Goal: Transaction & Acquisition: Book appointment/travel/reservation

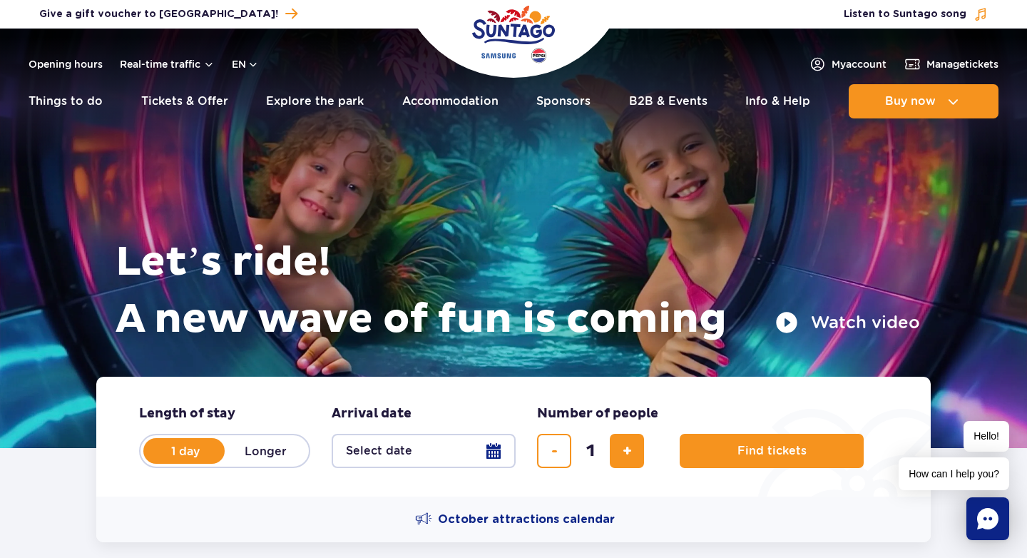
click at [374, 451] on button "Select date" at bounding box center [424, 450] width 184 height 34
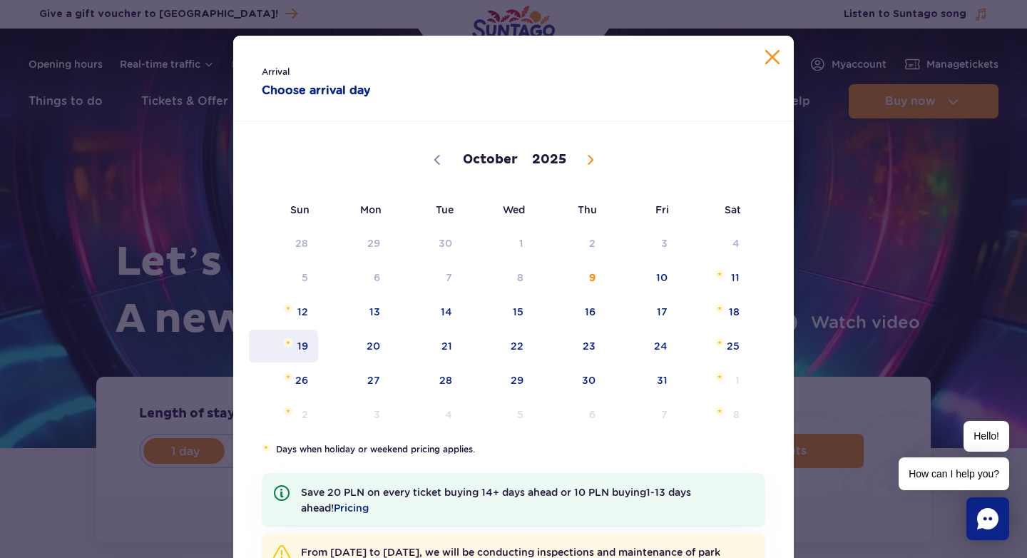
click at [292, 345] on span "19" at bounding box center [283, 345] width 72 height 33
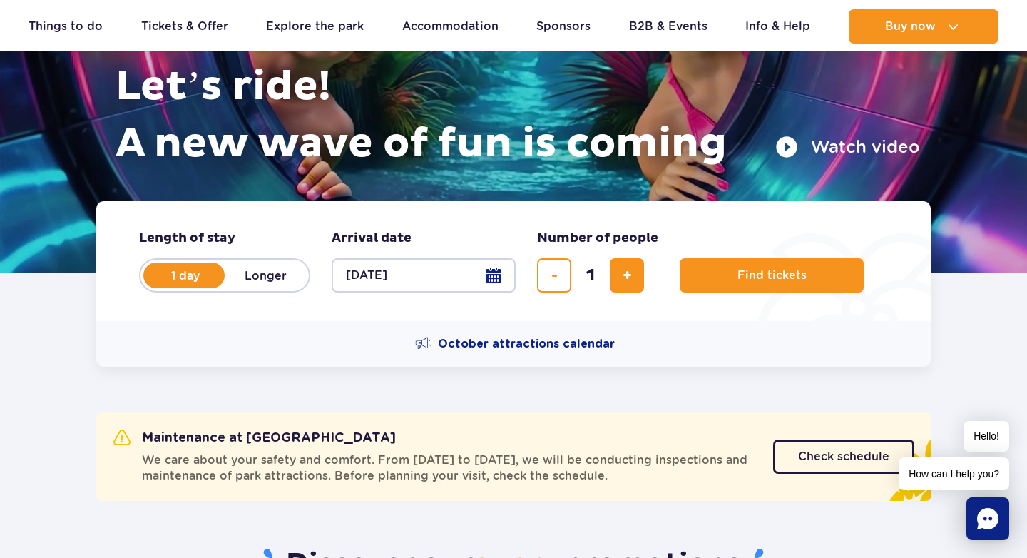
scroll to position [176, 0]
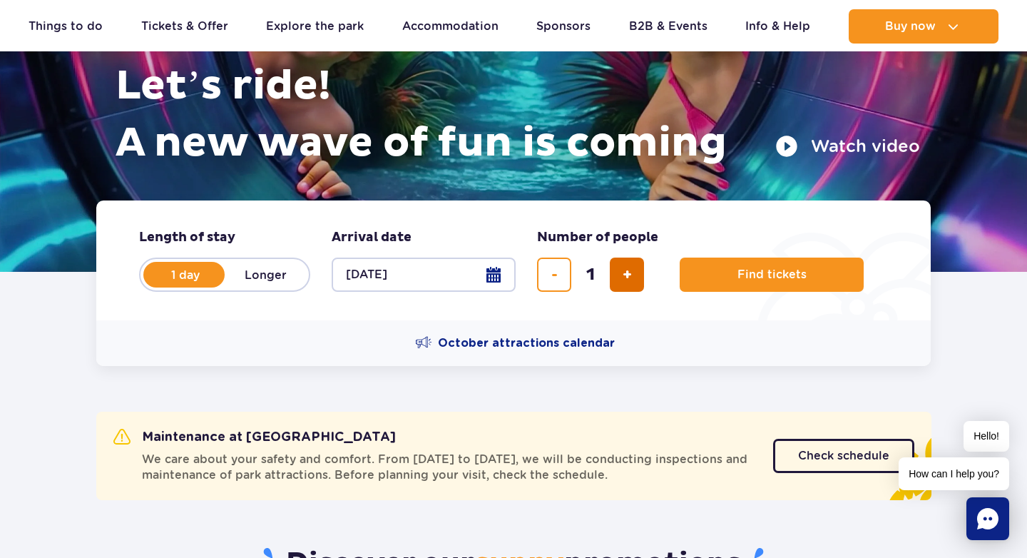
click at [626, 274] on span "add ticket" at bounding box center [626, 274] width 9 height 0
type input "2"
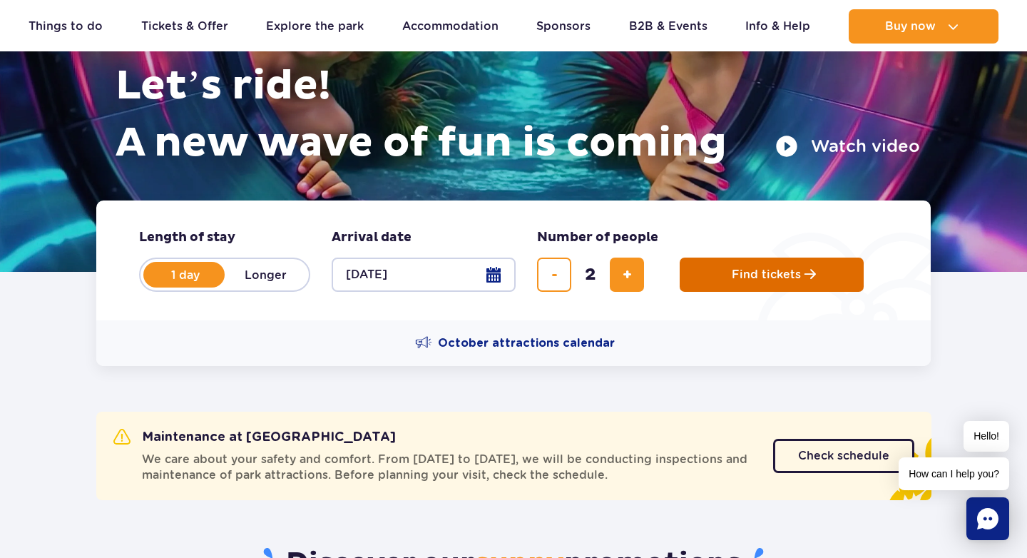
click at [714, 277] on button "Find tickets" at bounding box center [771, 274] width 184 height 34
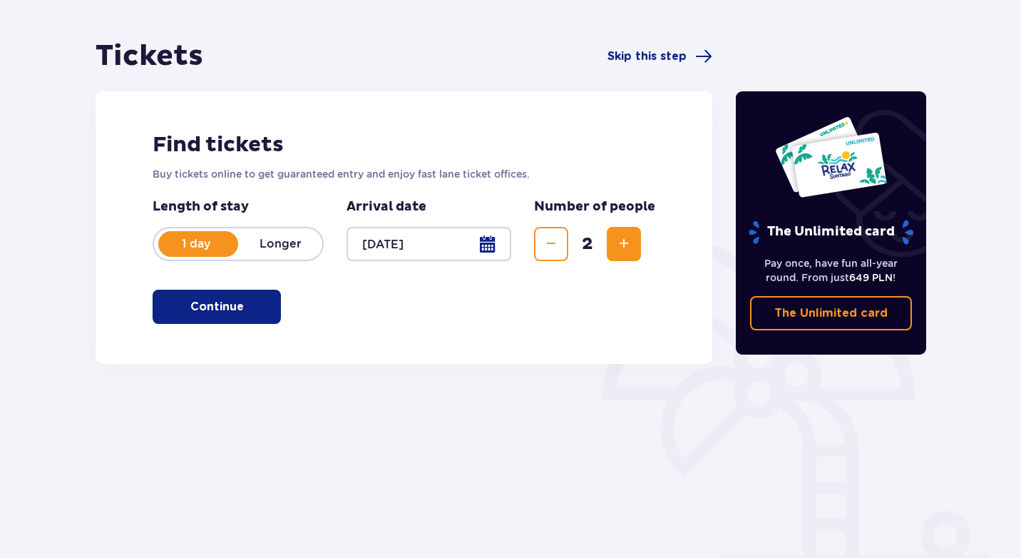
scroll to position [123, 0]
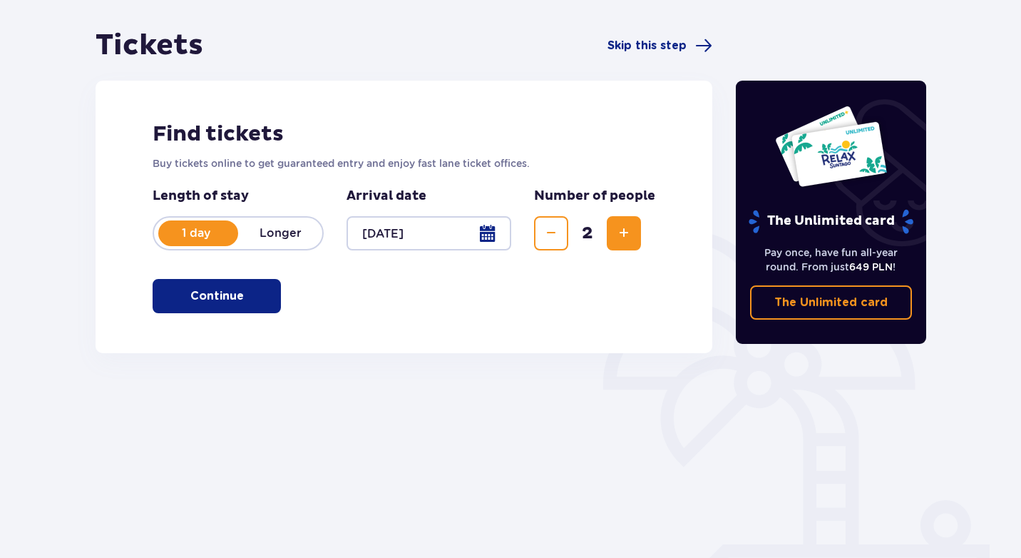
click at [238, 302] on span "button" at bounding box center [246, 295] width 17 height 17
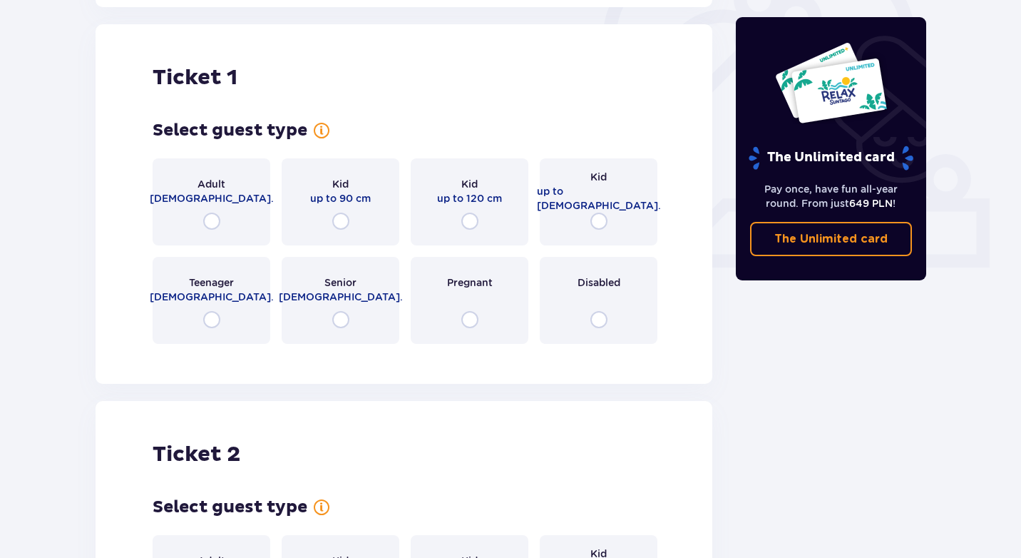
scroll to position [476, 0]
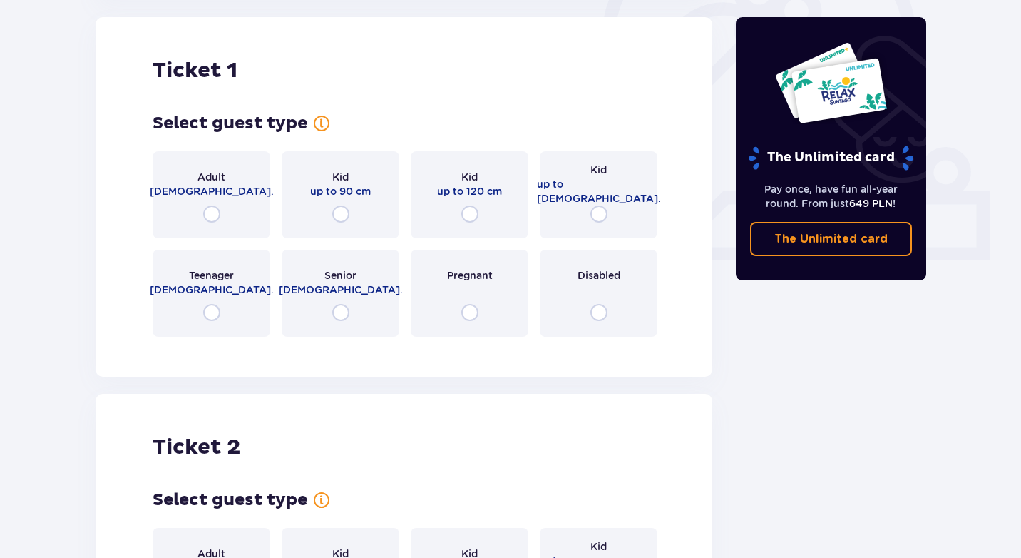
click at [214, 206] on input "radio" at bounding box center [211, 213] width 17 height 17
radio input "true"
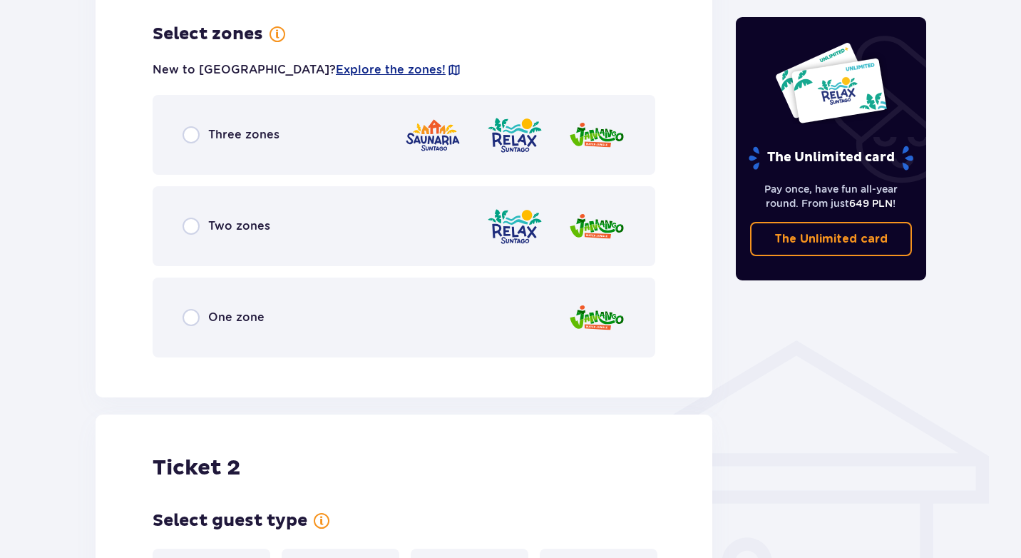
scroll to position [824, 0]
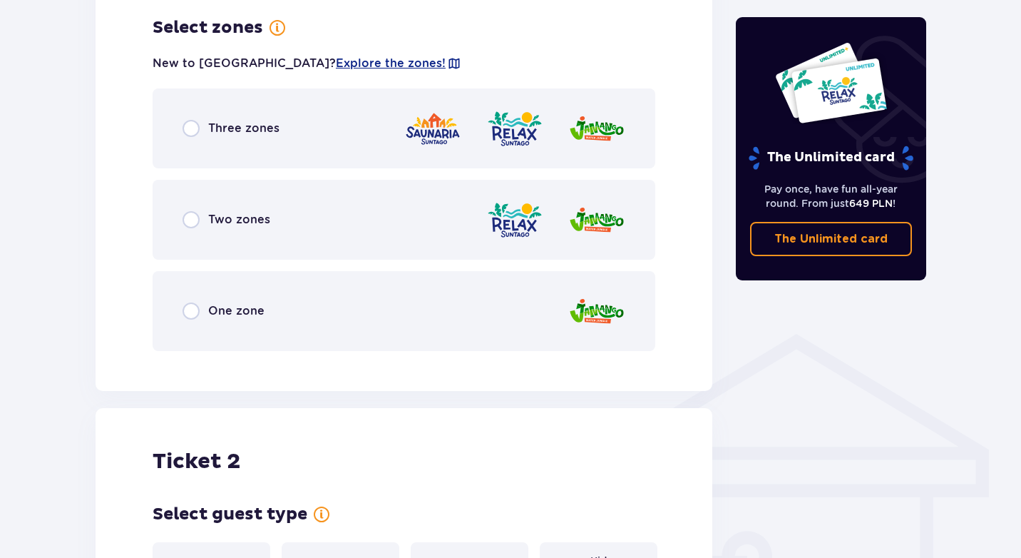
click at [190, 130] on input "radio" at bounding box center [191, 128] width 17 height 17
radio input "true"
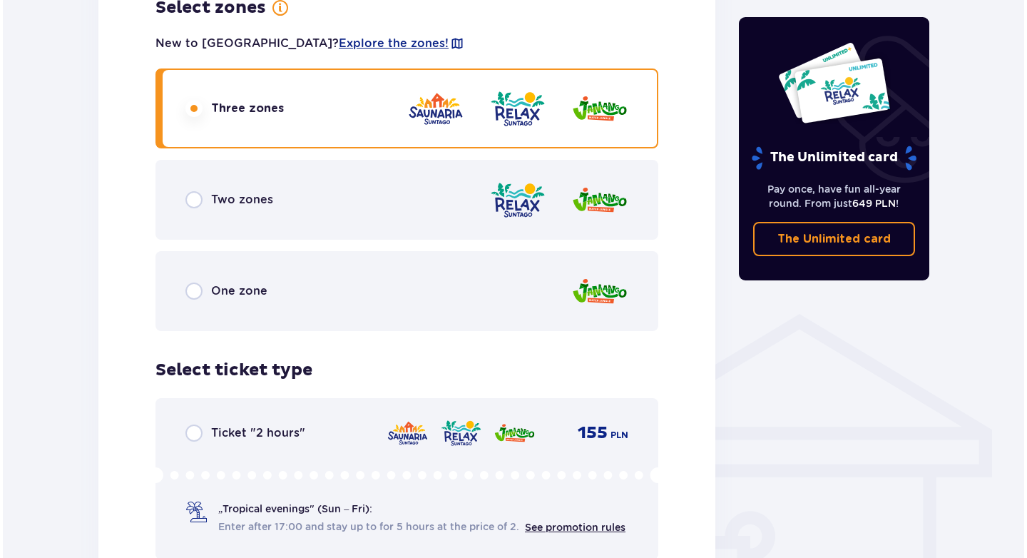
scroll to position [845, 0]
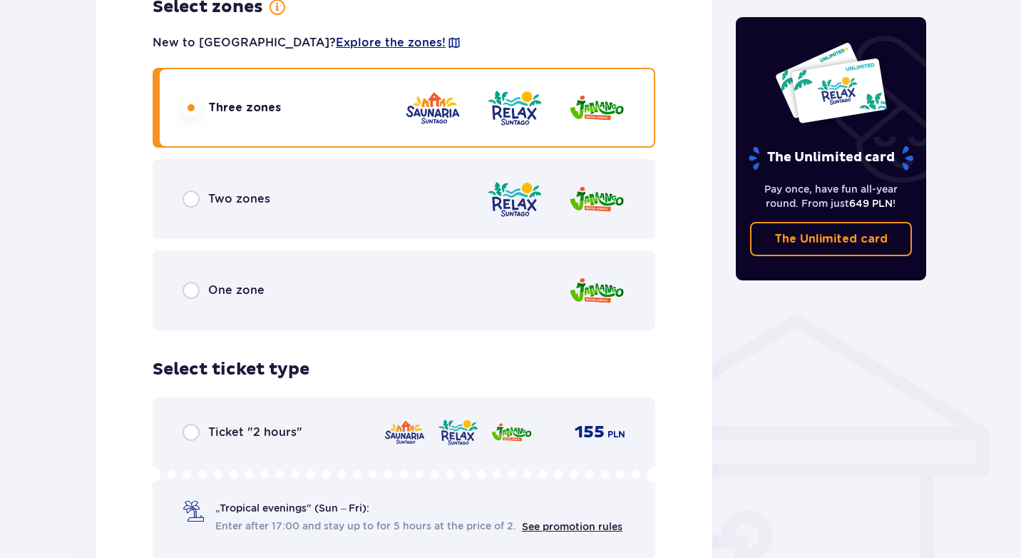
click at [354, 43] on span "Explore the zones!" at bounding box center [391, 43] width 110 height 16
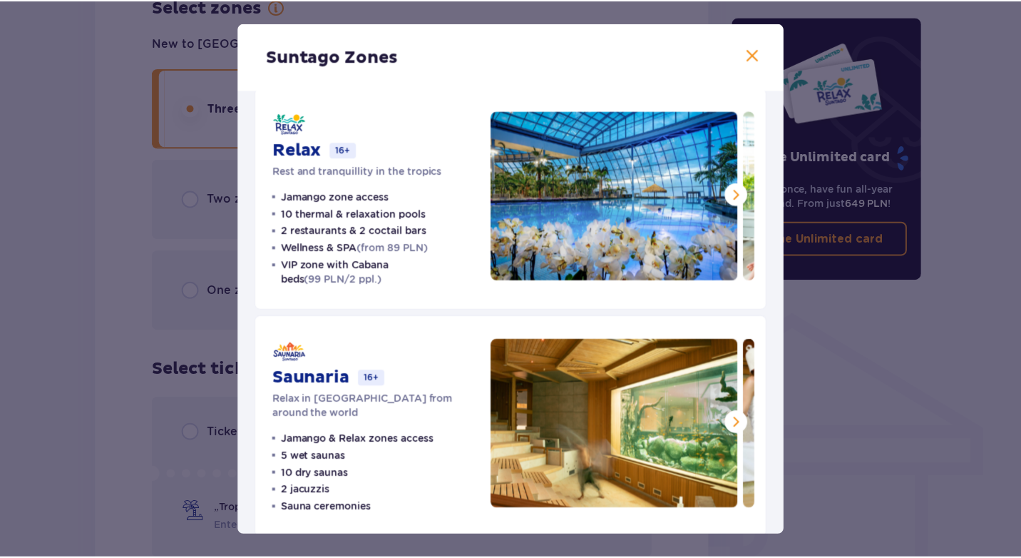
scroll to position [262, 0]
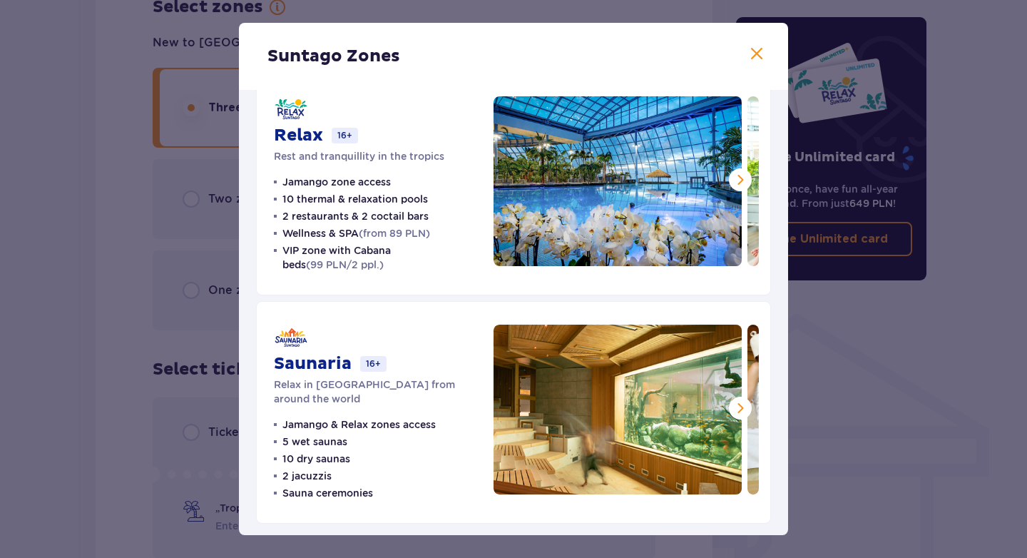
click at [749, 56] on span at bounding box center [756, 54] width 17 height 17
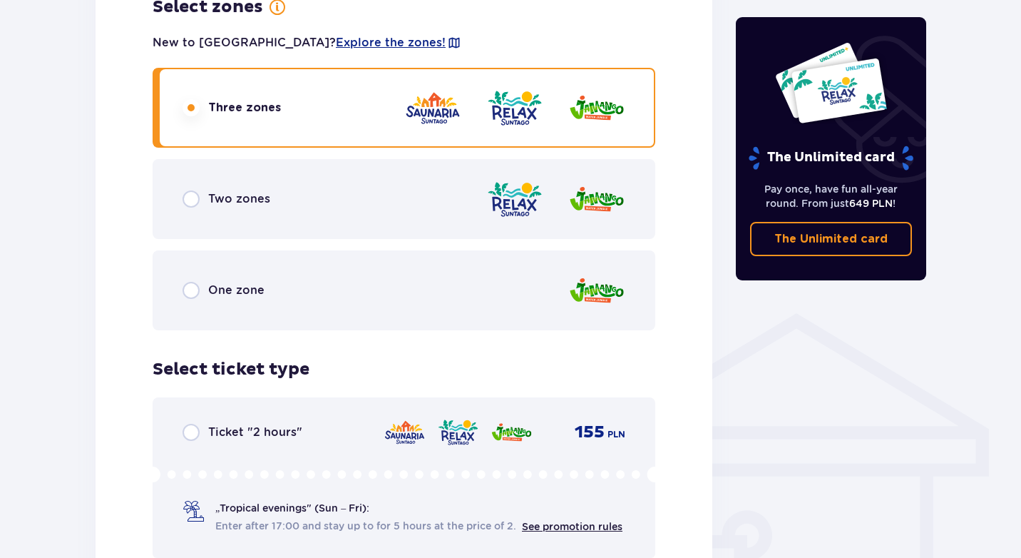
click at [281, 196] on div "Two zones" at bounding box center [404, 199] width 503 height 80
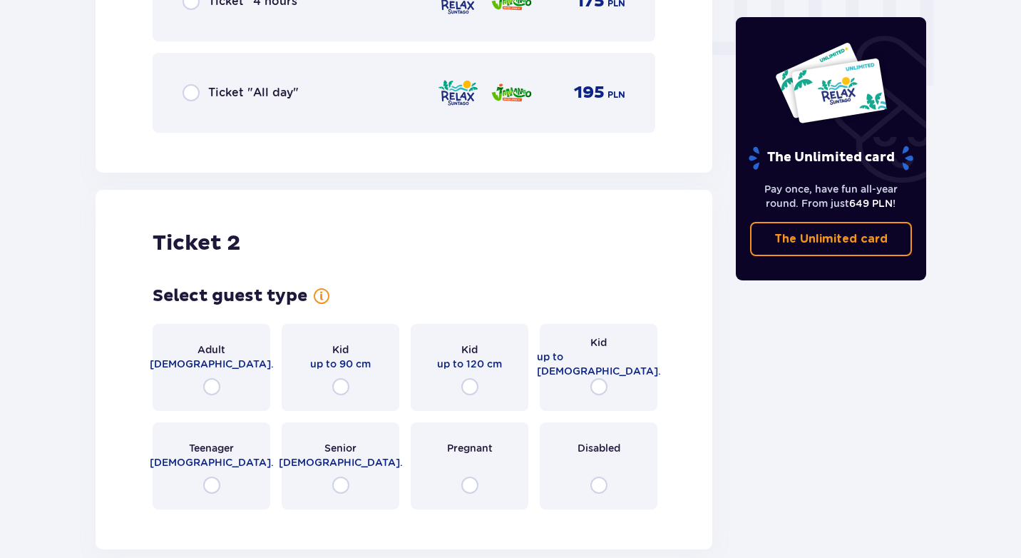
scroll to position [1484, 0]
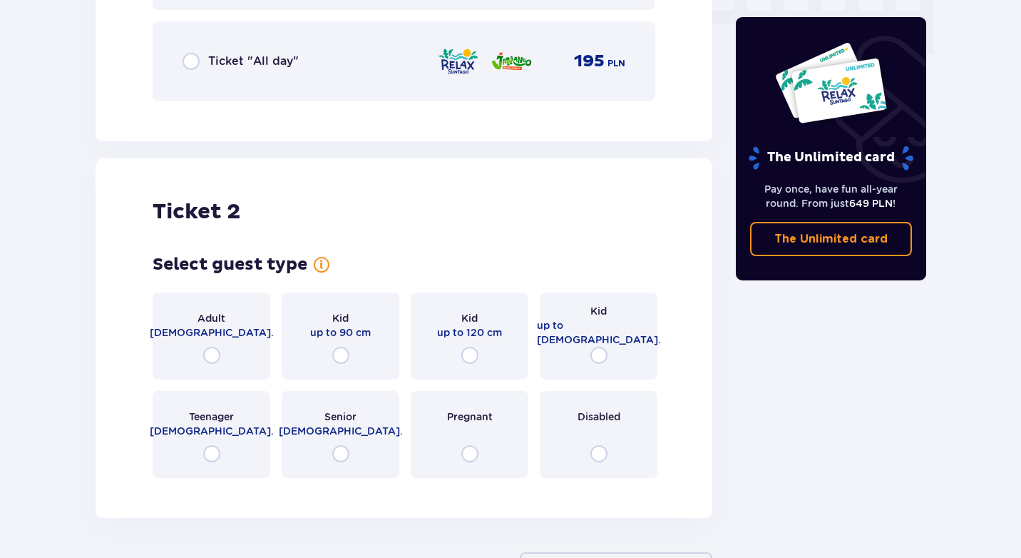
click at [210, 352] on input "radio" at bounding box center [211, 354] width 17 height 17
radio input "true"
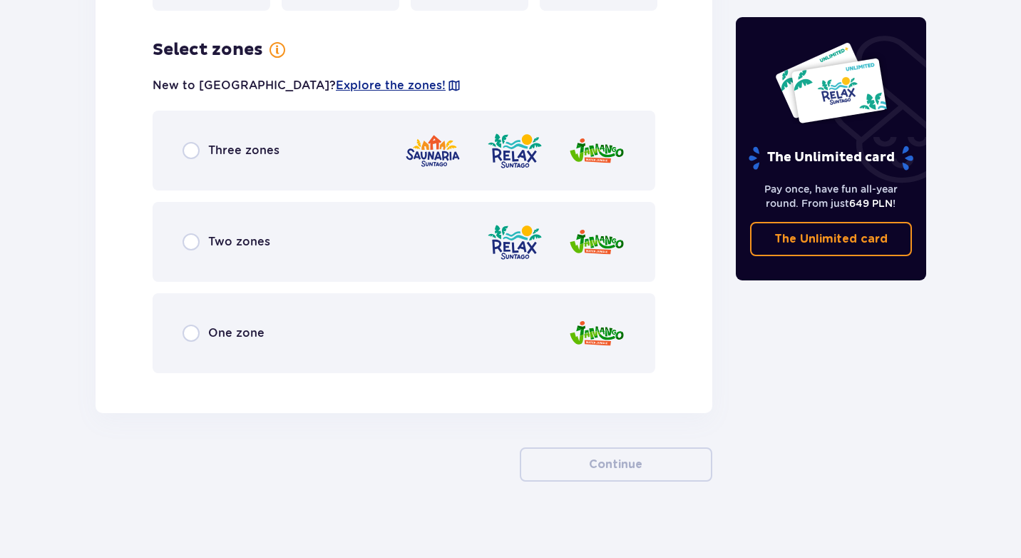
scroll to position [1960, 0]
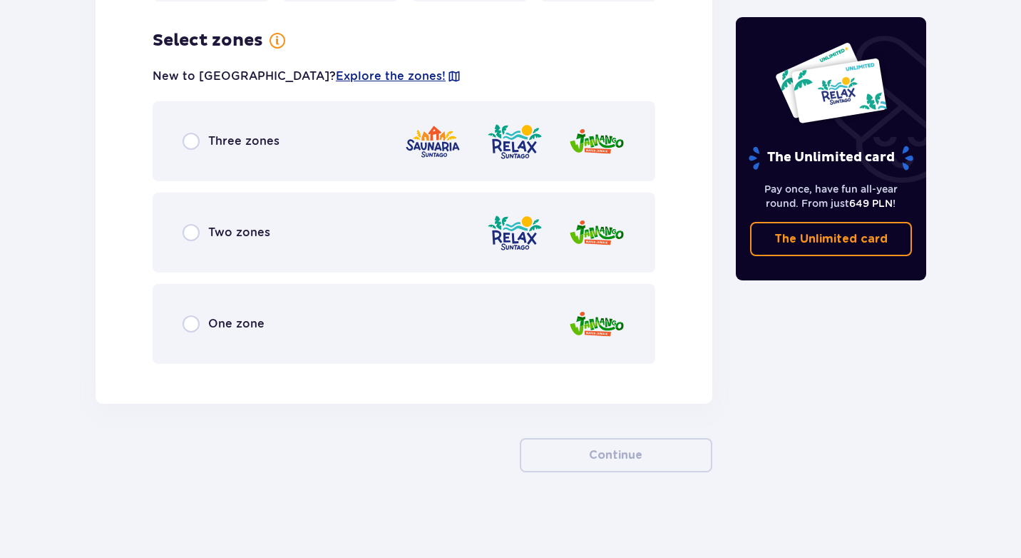
click at [190, 231] on input "radio" at bounding box center [191, 232] width 17 height 17
radio input "true"
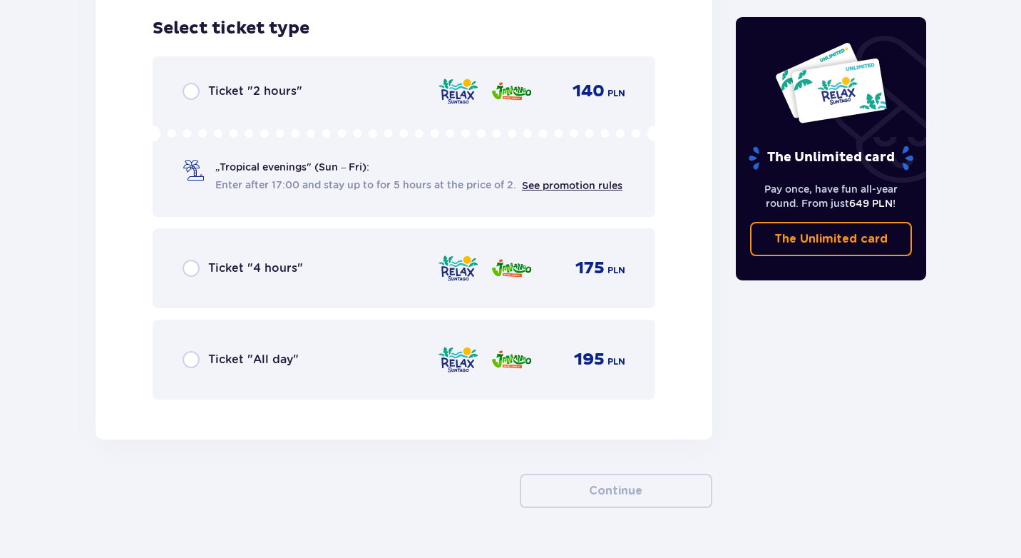
scroll to position [2335, 0]
click at [187, 269] on input "radio" at bounding box center [191, 267] width 17 height 17
radio input "true"
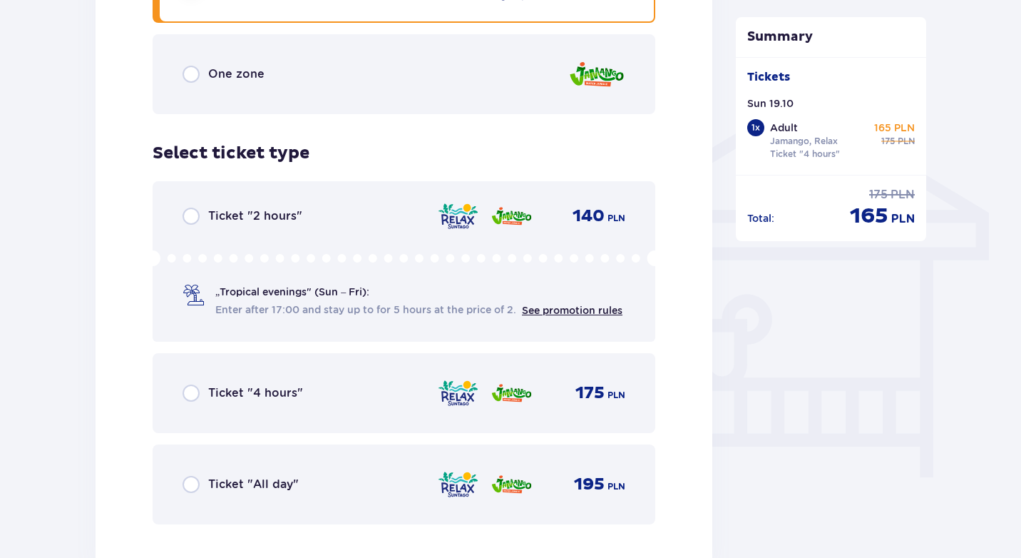
scroll to position [1063, 0]
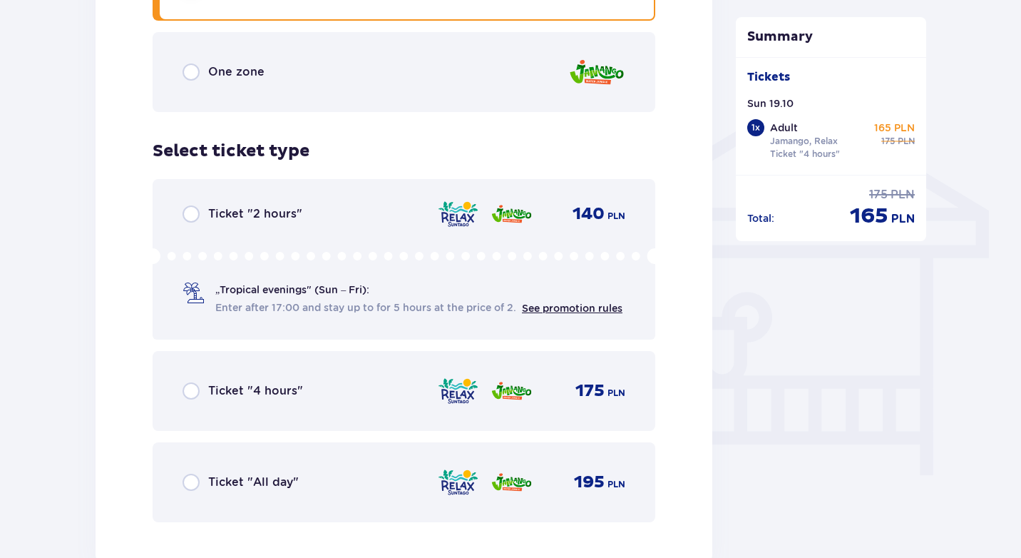
click at [194, 397] on input "radio" at bounding box center [191, 390] width 17 height 17
radio input "true"
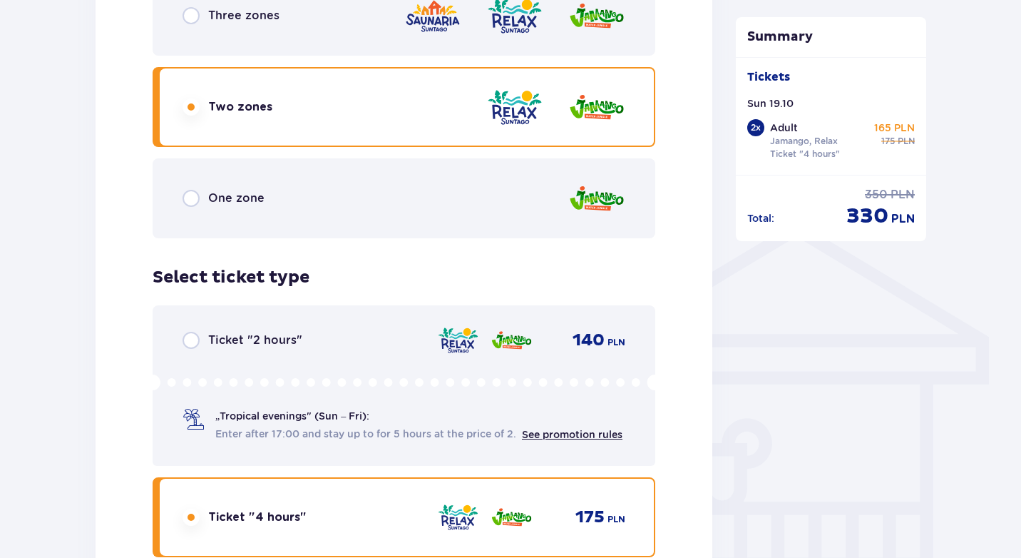
scroll to position [961, 0]
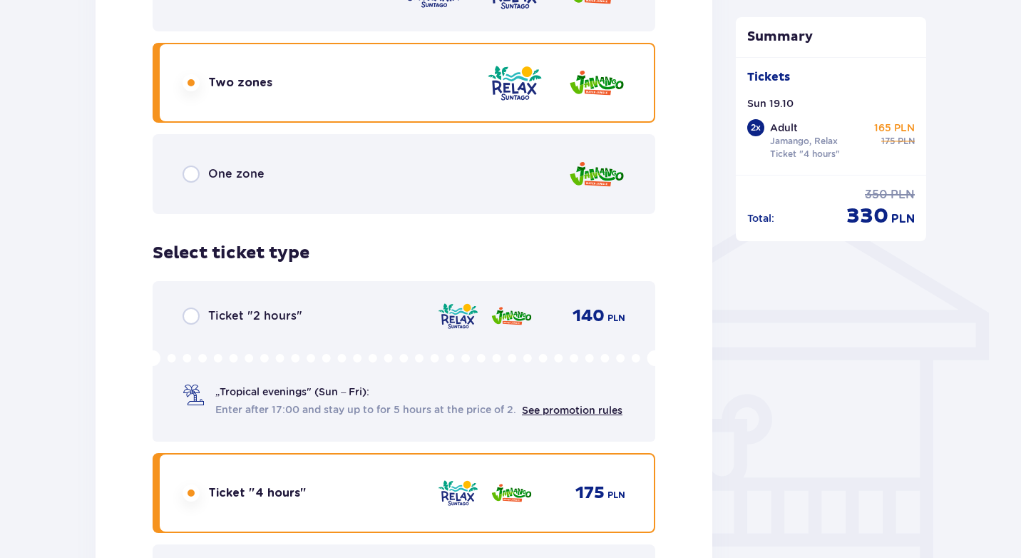
click at [223, 177] on span "One zone" at bounding box center [236, 174] width 56 height 16
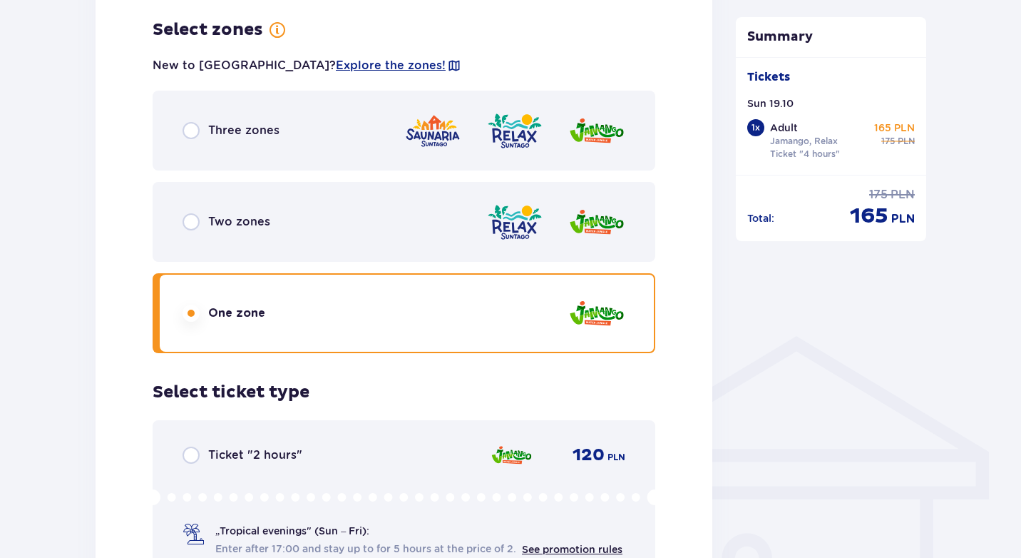
scroll to position [792, 0]
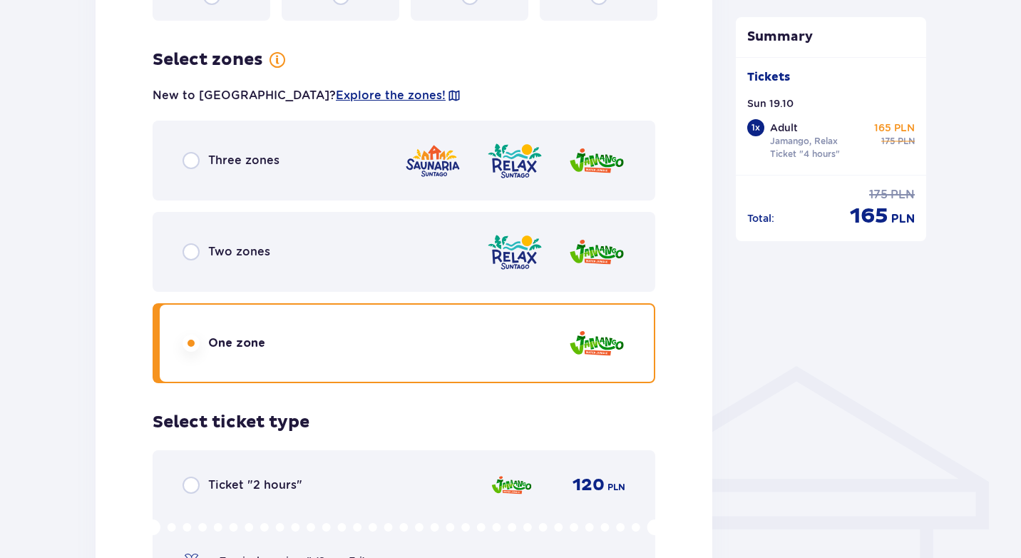
click at [195, 164] on input "radio" at bounding box center [191, 160] width 17 height 17
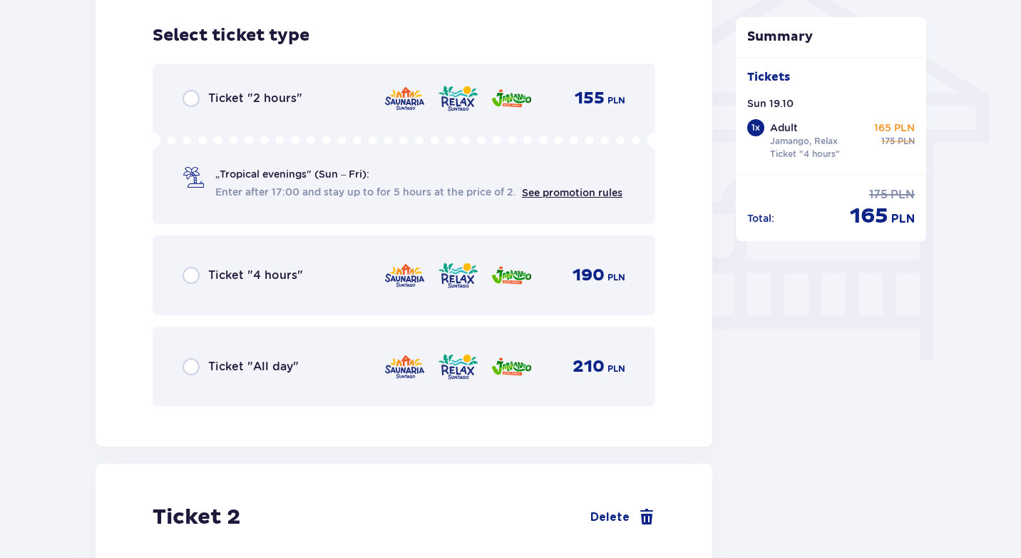
scroll to position [1186, 0]
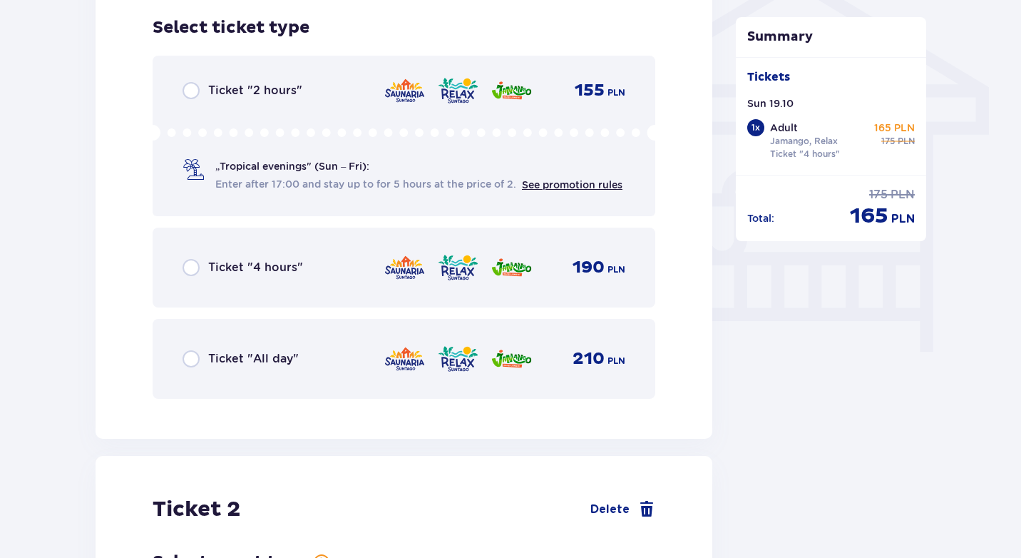
click at [192, 266] on input "radio" at bounding box center [191, 267] width 17 height 17
radio input "true"
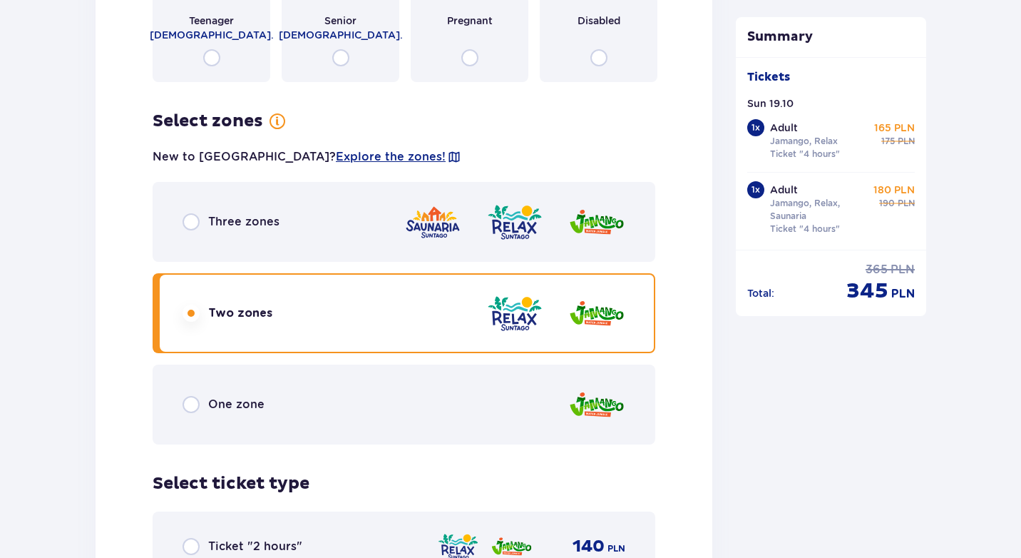
scroll to position [1880, 0]
click at [195, 222] on input "radio" at bounding box center [191, 220] width 17 height 17
radio input "true"
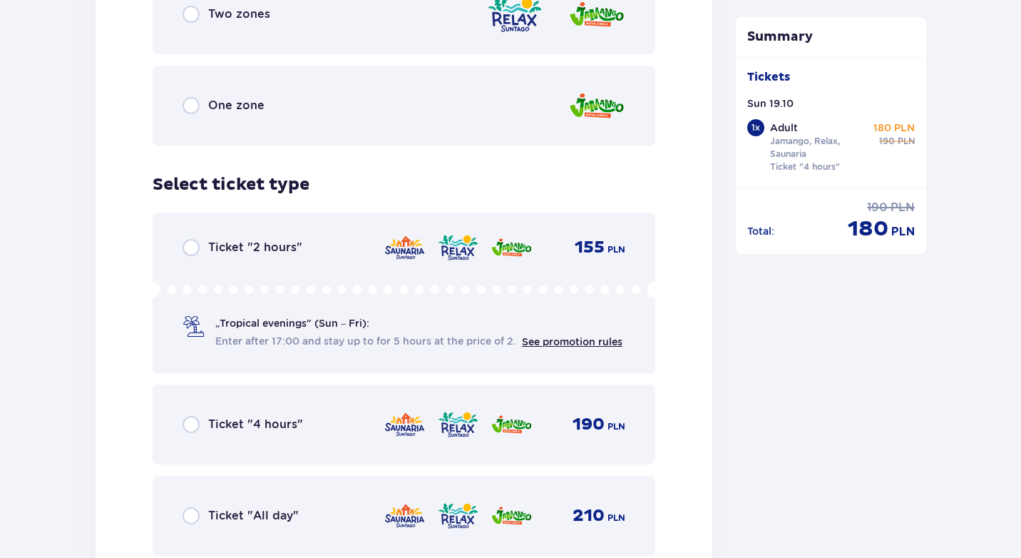
scroll to position [2180, 0]
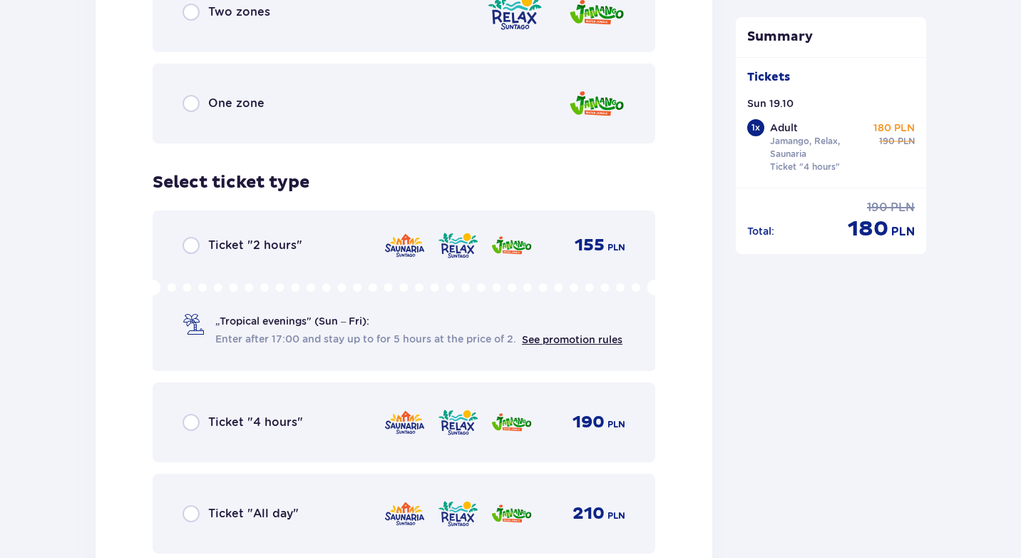
click at [190, 425] on input "radio" at bounding box center [191, 421] width 17 height 17
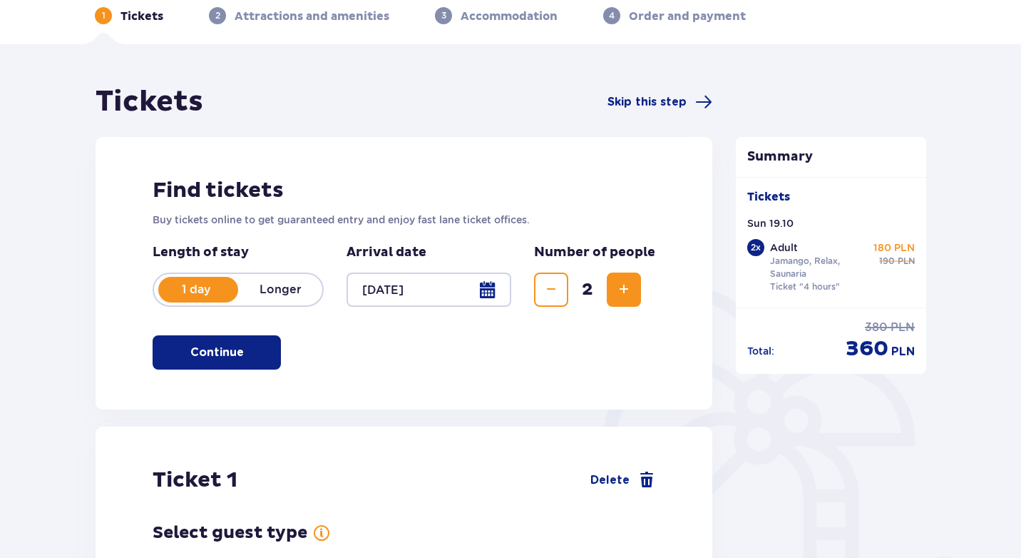
scroll to position [66, 0]
click at [647, 102] on span "Skip this step" at bounding box center [646, 103] width 79 height 16
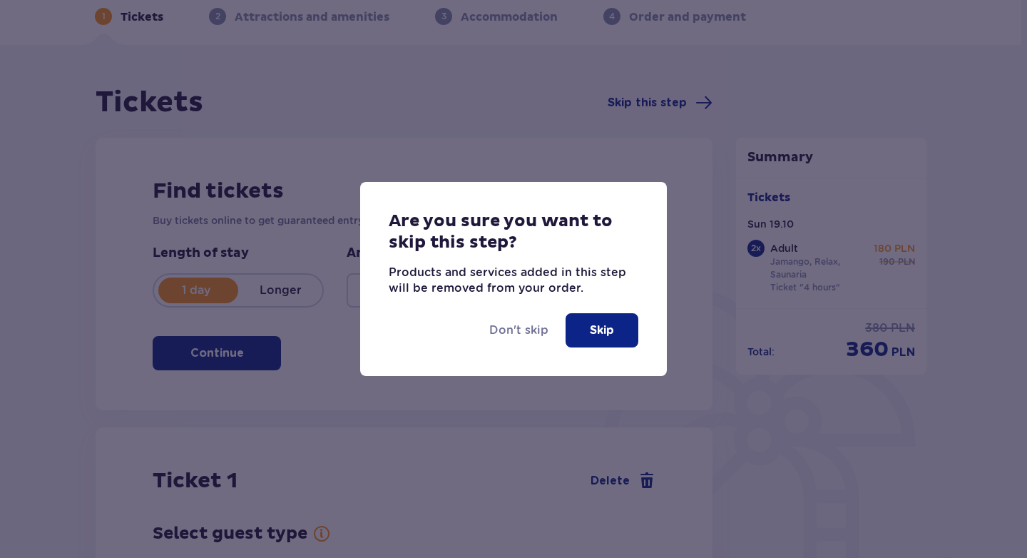
click at [604, 327] on p "Skip" at bounding box center [602, 330] width 24 height 16
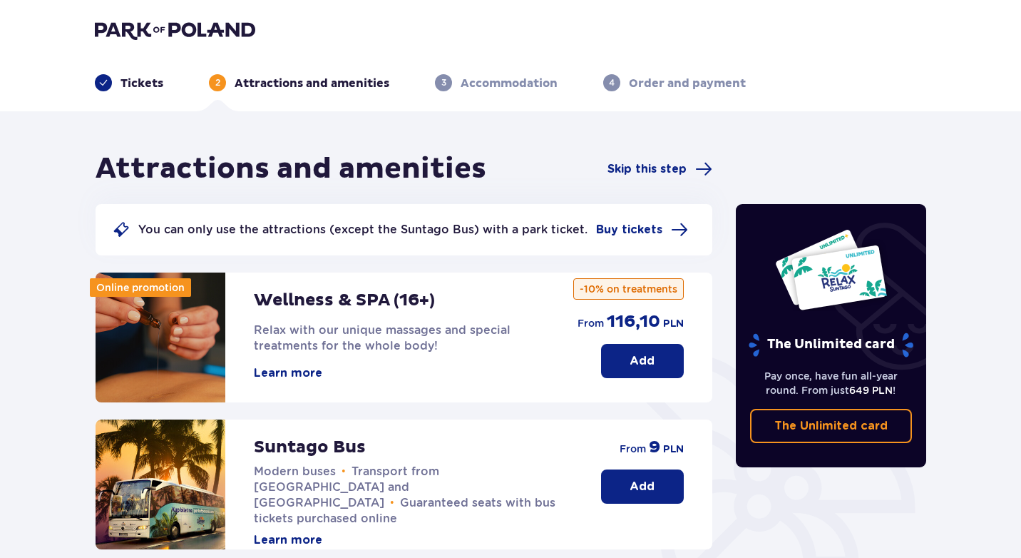
click at [371, 304] on p "Wellness & SPA (16+)" at bounding box center [344, 299] width 181 height 21
click at [304, 376] on button "Learn more" at bounding box center [288, 373] width 68 height 16
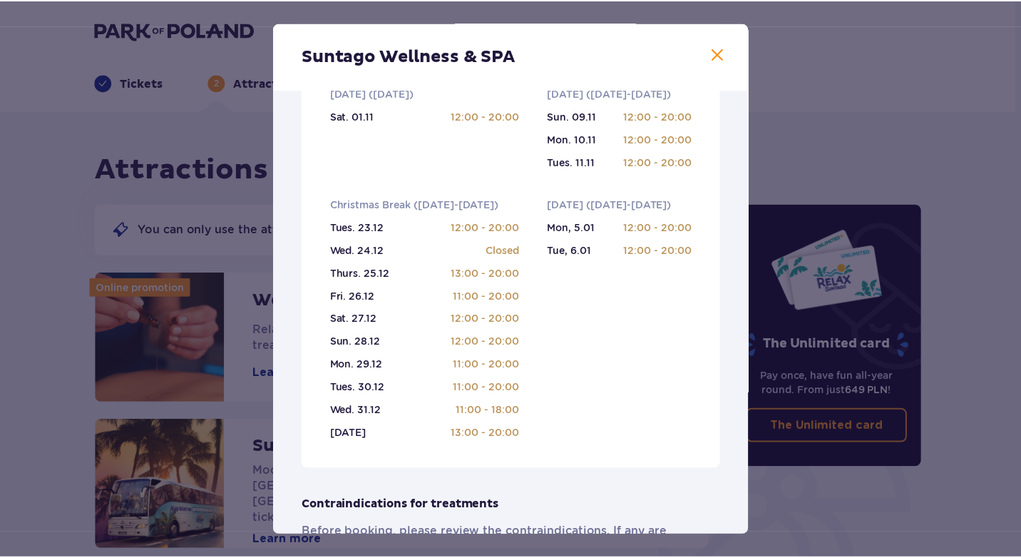
scroll to position [542, 0]
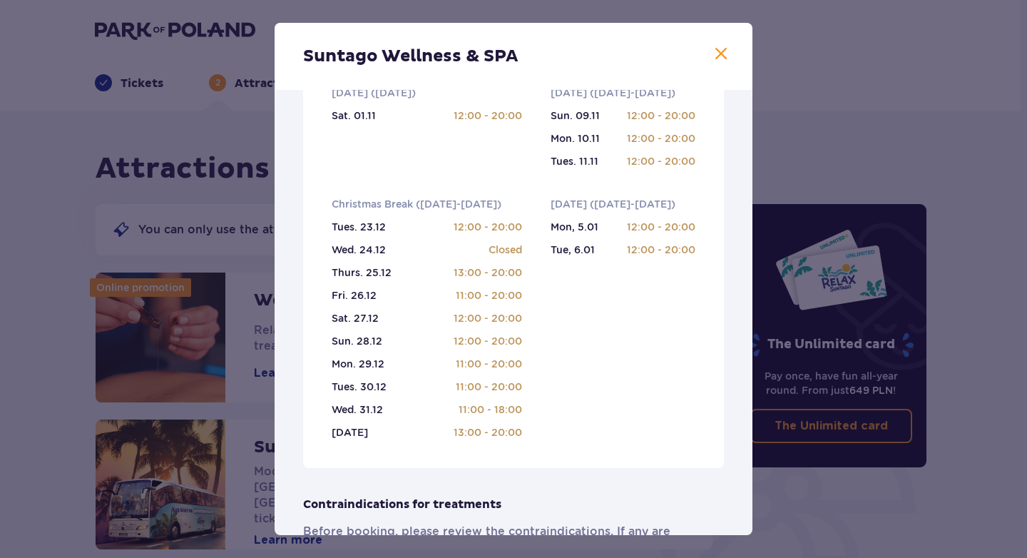
click at [716, 58] on span at bounding box center [720, 54] width 17 height 17
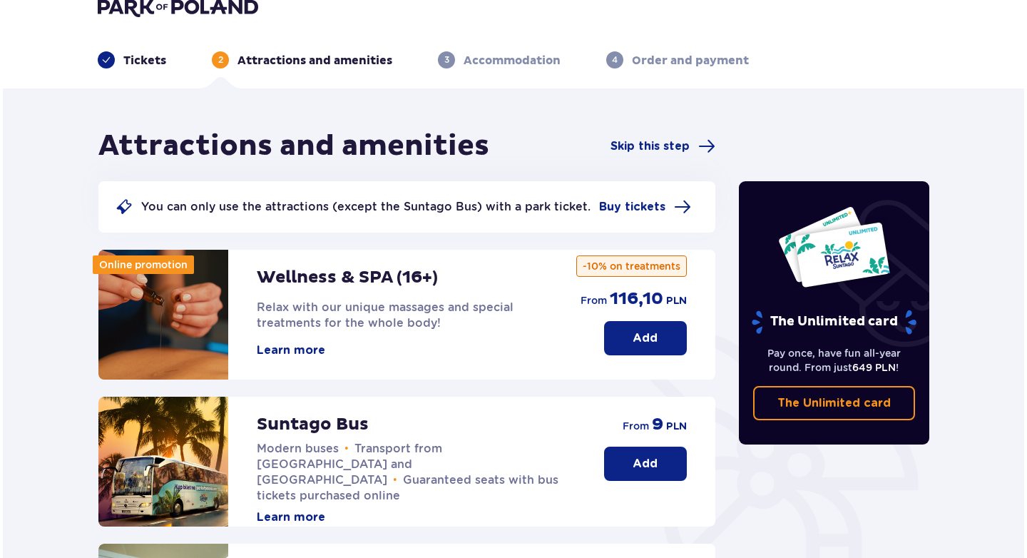
scroll to position [19, 0]
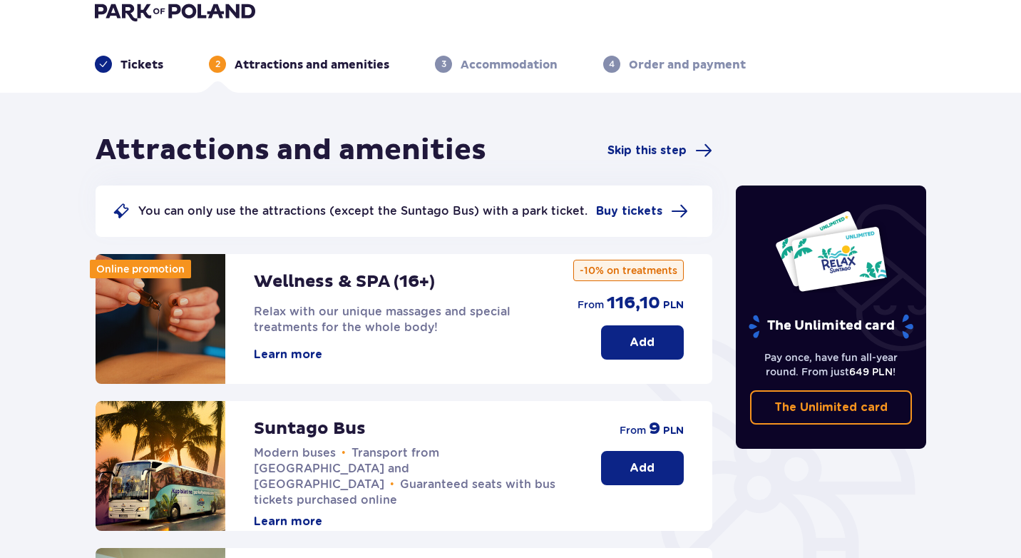
click at [301, 359] on button "Learn more" at bounding box center [288, 354] width 68 height 16
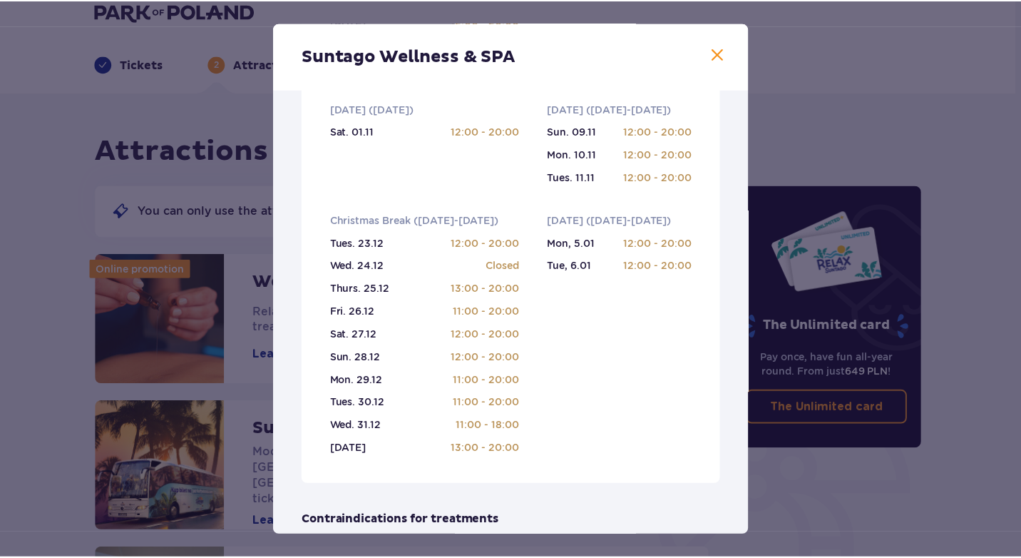
scroll to position [961, 0]
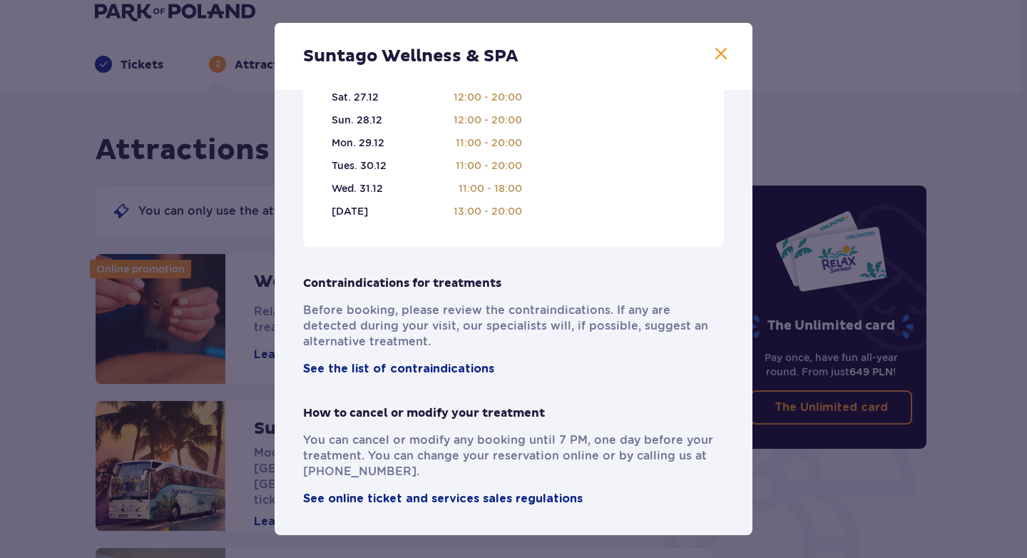
click at [718, 61] on span at bounding box center [720, 54] width 17 height 17
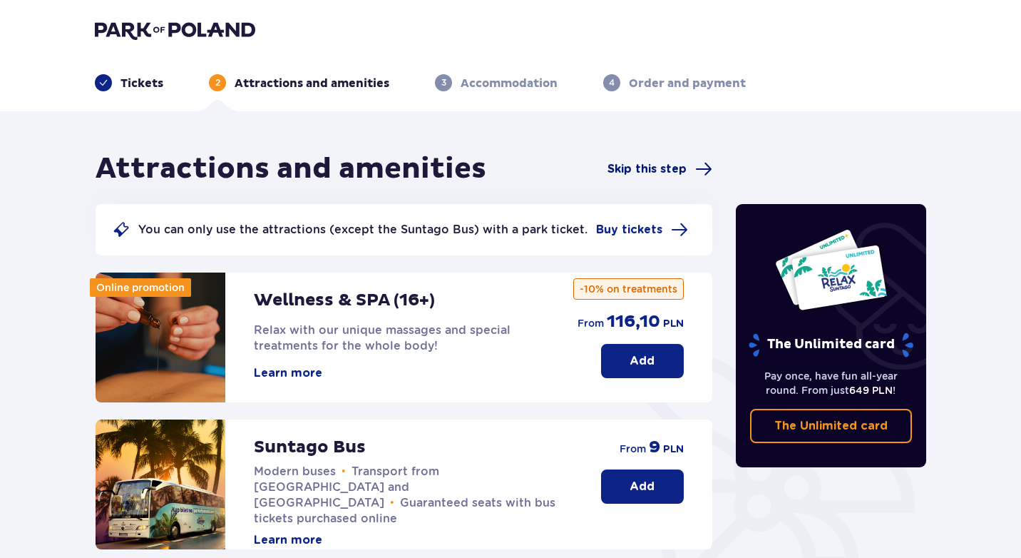
click at [664, 170] on span "Skip this step" at bounding box center [646, 169] width 79 height 16
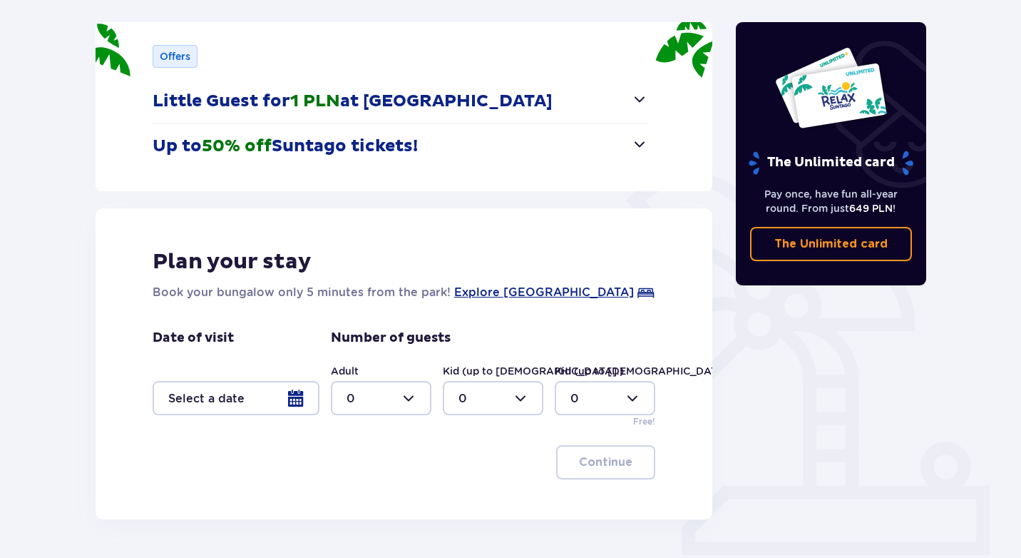
scroll to position [199, 0]
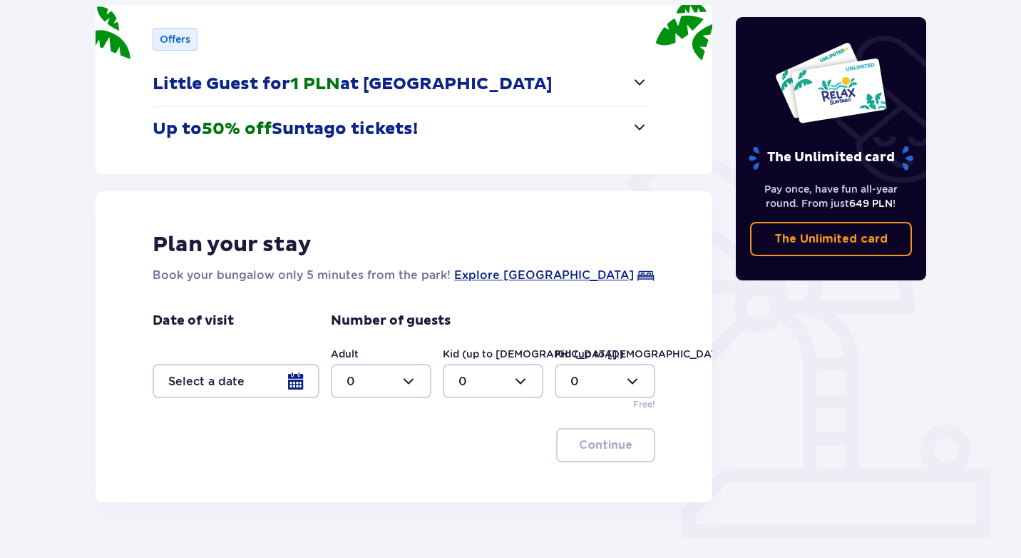
click at [416, 382] on div at bounding box center [381, 381] width 101 height 34
click at [359, 483] on div "2" at bounding box center [380, 484] width 69 height 16
type input "2"
click at [303, 381] on div at bounding box center [236, 381] width 167 height 34
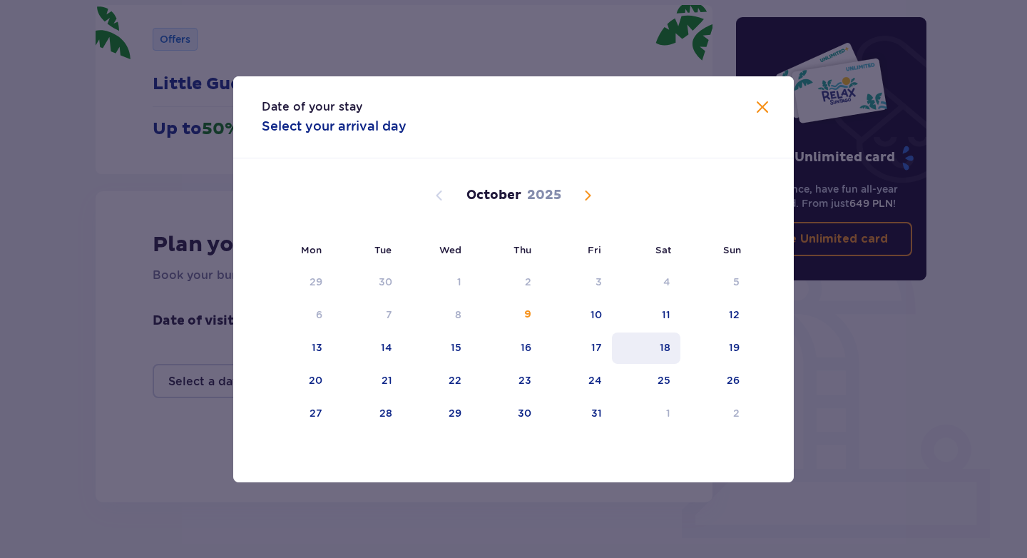
click at [665, 346] on div "18" at bounding box center [664, 347] width 11 height 14
click at [725, 342] on div "19" at bounding box center [714, 347] width 69 height 31
type input "[DATE] - [DATE]"
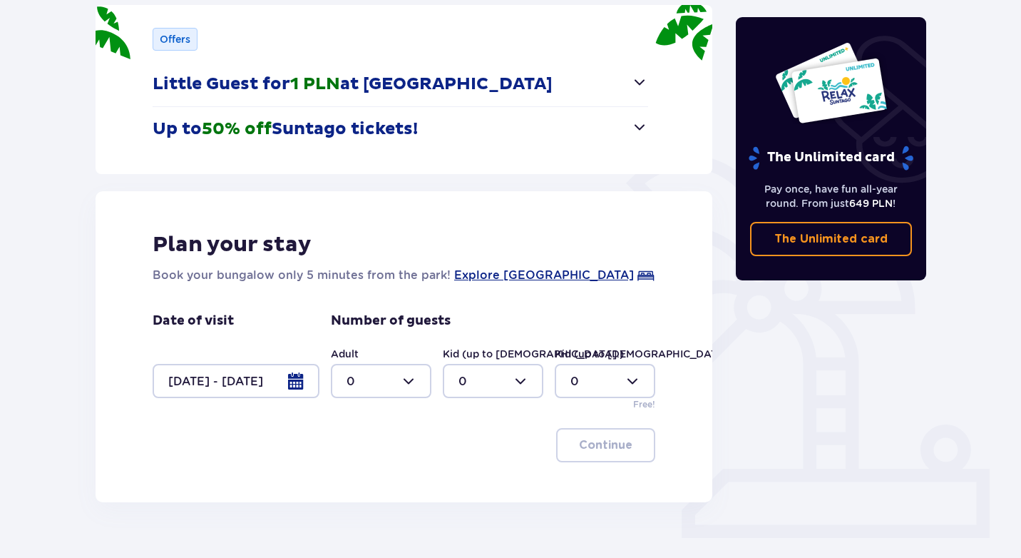
click at [411, 389] on div at bounding box center [381, 381] width 101 height 34
click at [359, 487] on div "2" at bounding box center [380, 484] width 69 height 16
type input "2"
click at [618, 452] on p "Continue" at bounding box center [605, 445] width 53 height 16
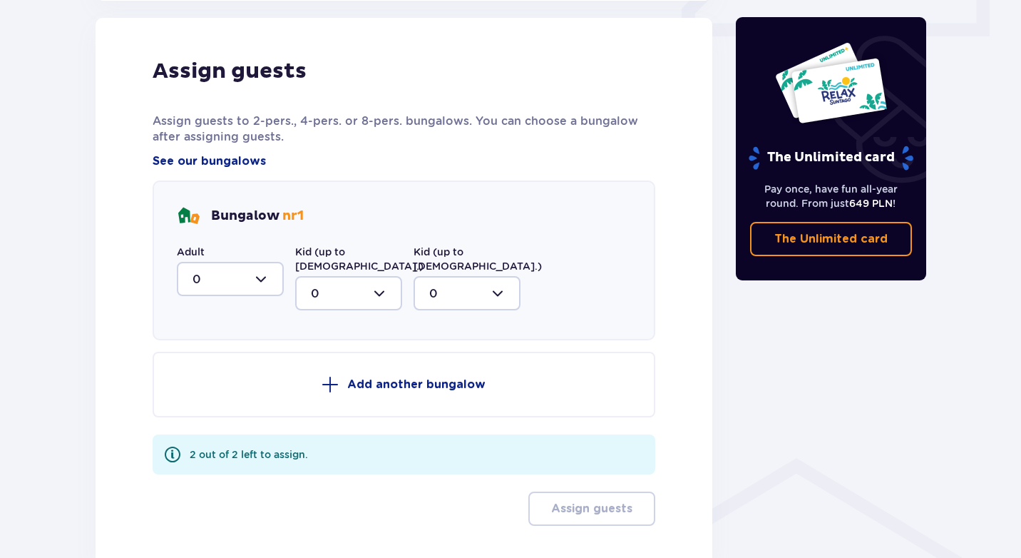
scroll to position [701, 0]
click at [261, 282] on div at bounding box center [230, 278] width 107 height 34
click at [212, 354] on div "1" at bounding box center [230, 352] width 76 height 16
click at [273, 279] on div at bounding box center [230, 278] width 107 height 34
click at [220, 330] on span "0" at bounding box center [230, 322] width 104 height 30
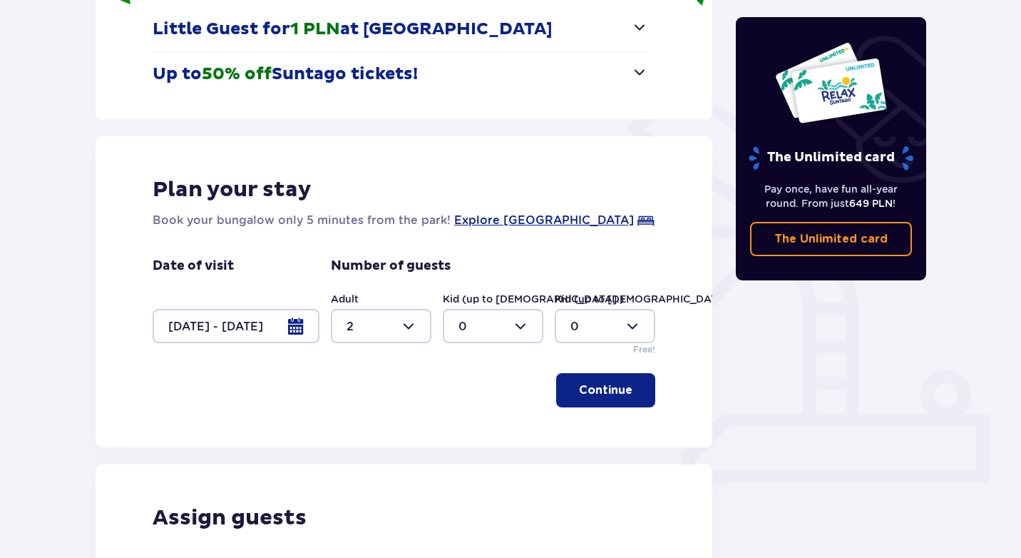
scroll to position [215, 0]
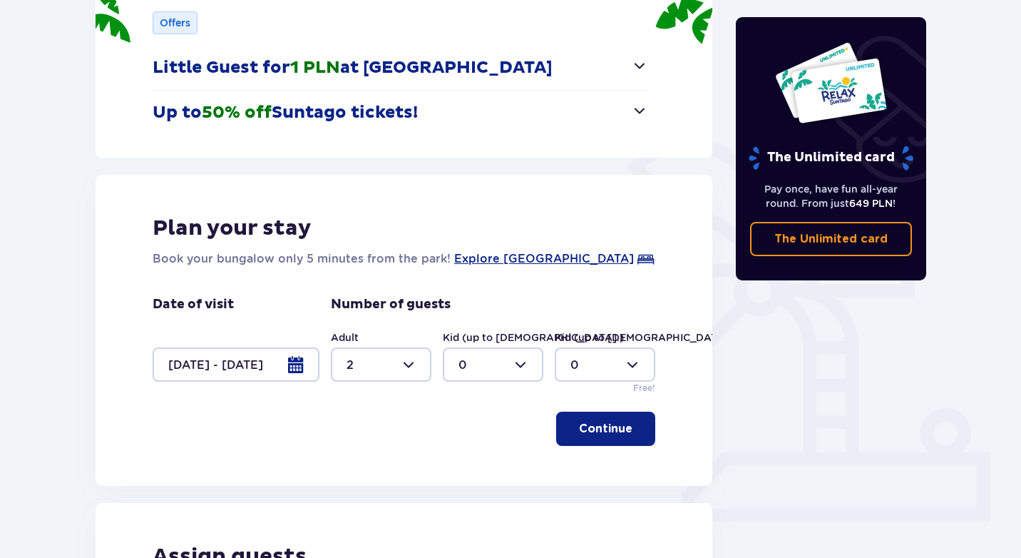
click at [603, 428] on p "Continue" at bounding box center [605, 429] width 53 height 16
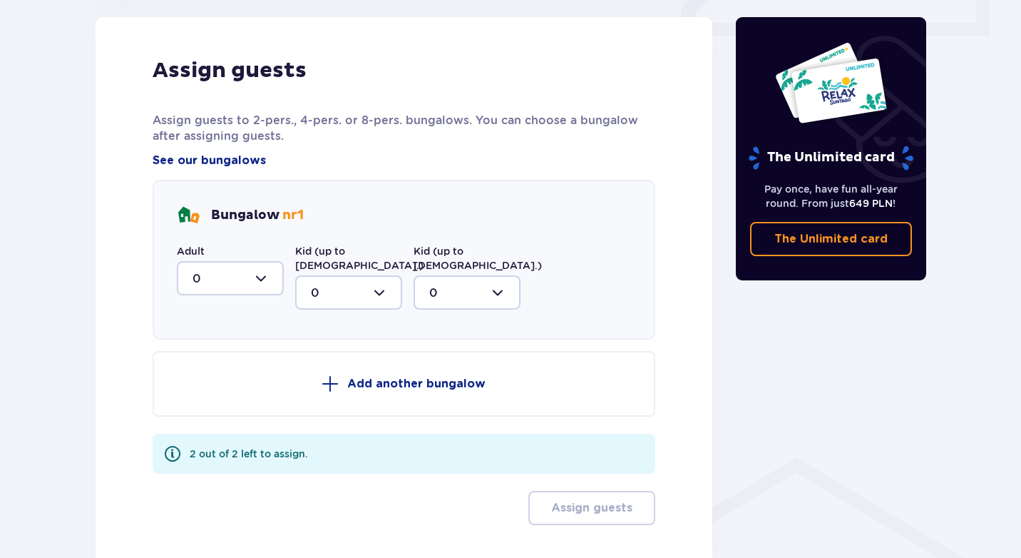
scroll to position [779, 0]
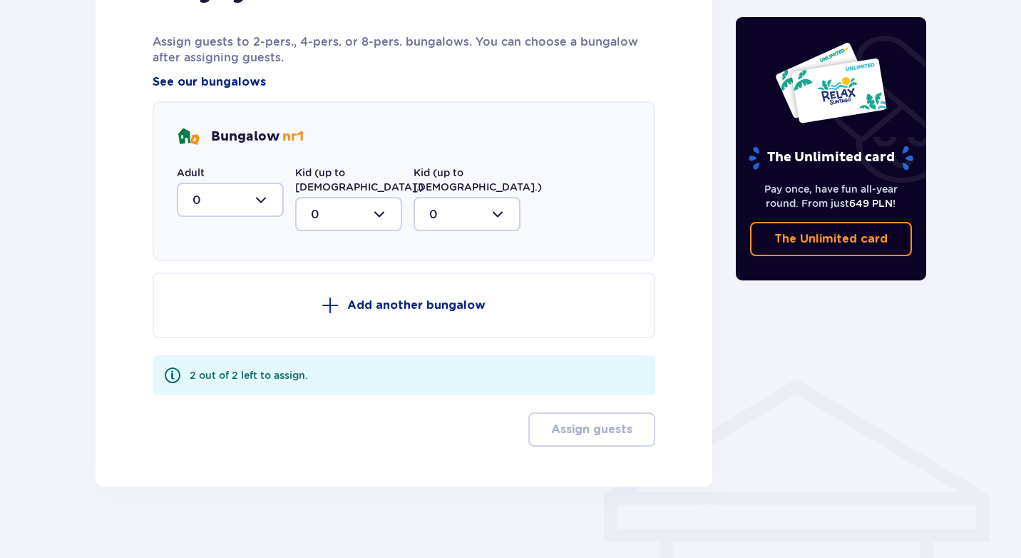
click at [257, 206] on div at bounding box center [230, 200] width 107 height 34
click at [207, 305] on div "2" at bounding box center [230, 303] width 76 height 16
type input "2"
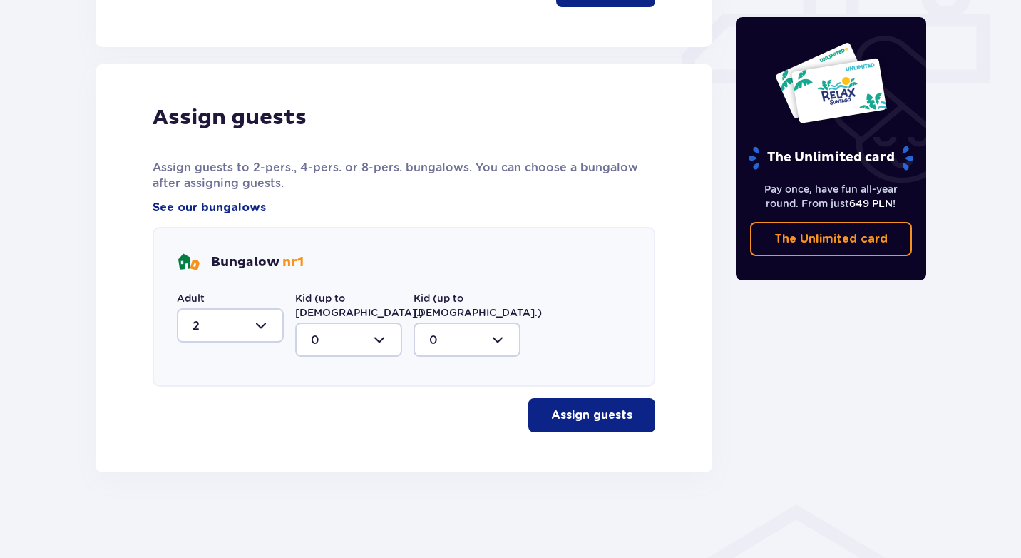
scroll to position [639, 0]
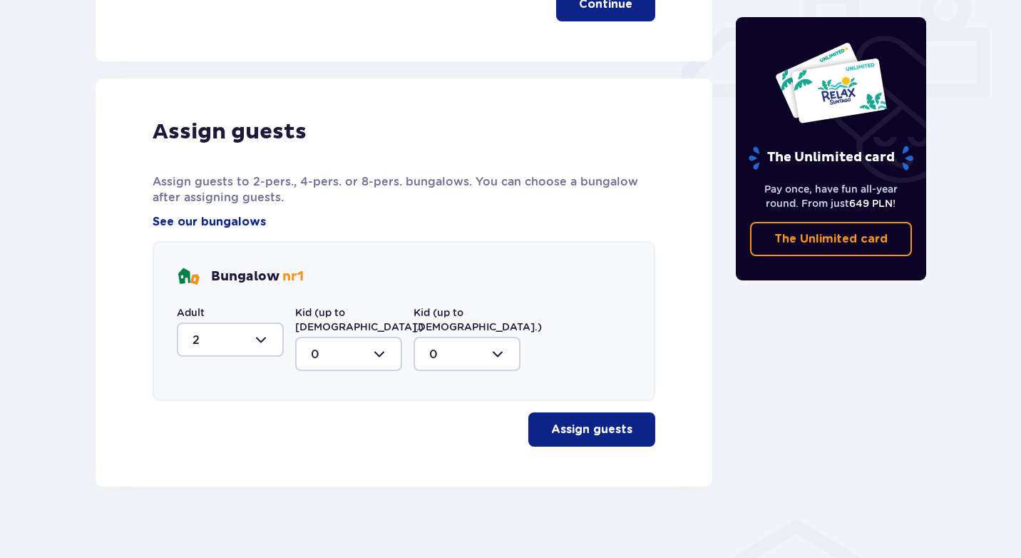
click at [580, 421] on p "Assign guests" at bounding box center [591, 429] width 81 height 16
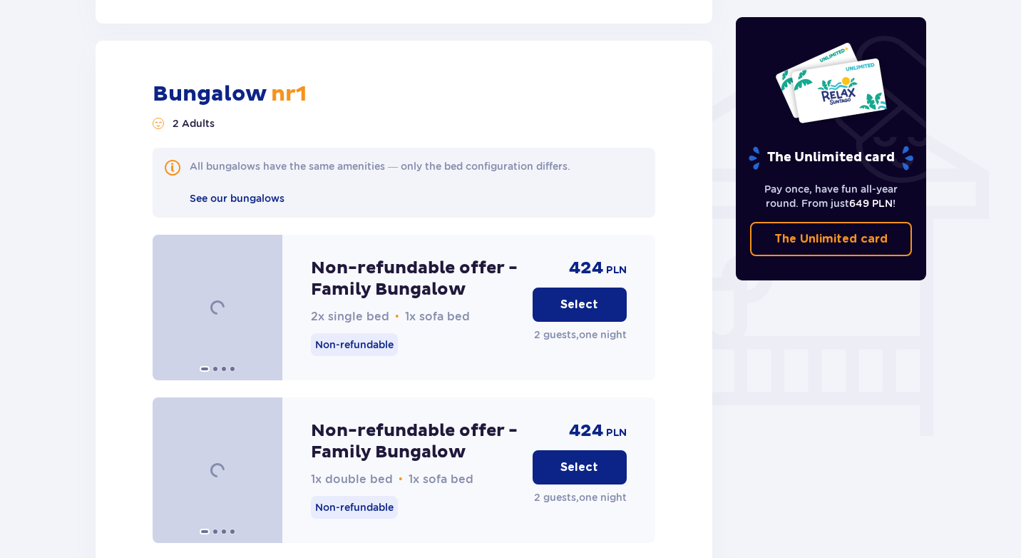
scroll to position [1111, 0]
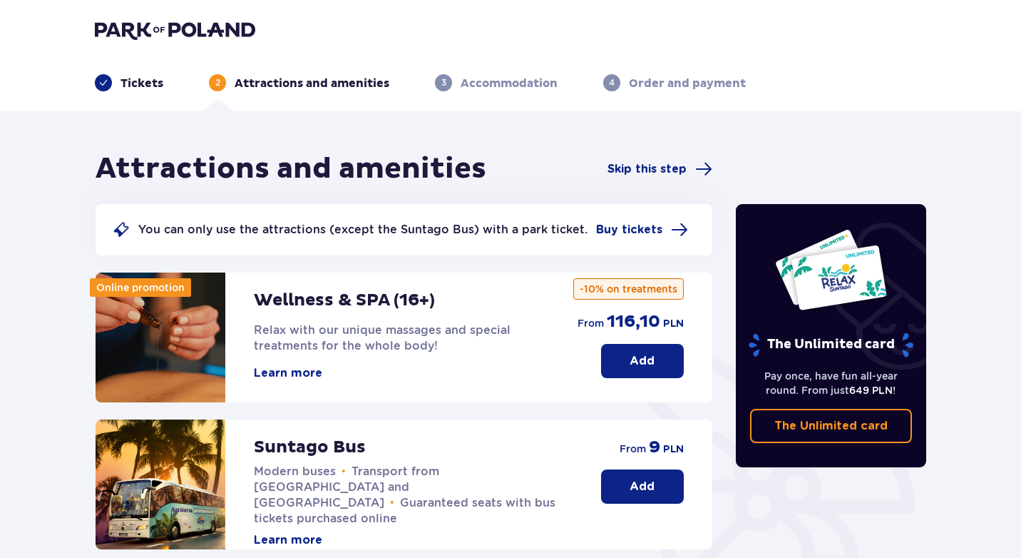
click at [161, 29] on img at bounding box center [175, 30] width 160 height 20
